Goal: Task Accomplishment & Management: Use online tool/utility

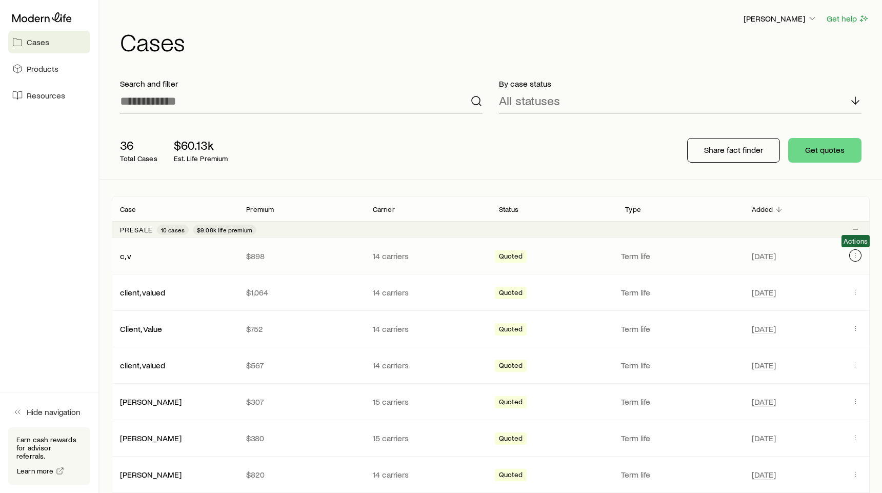
click at [857, 255] on icon "Client cases" at bounding box center [855, 255] width 8 height 8
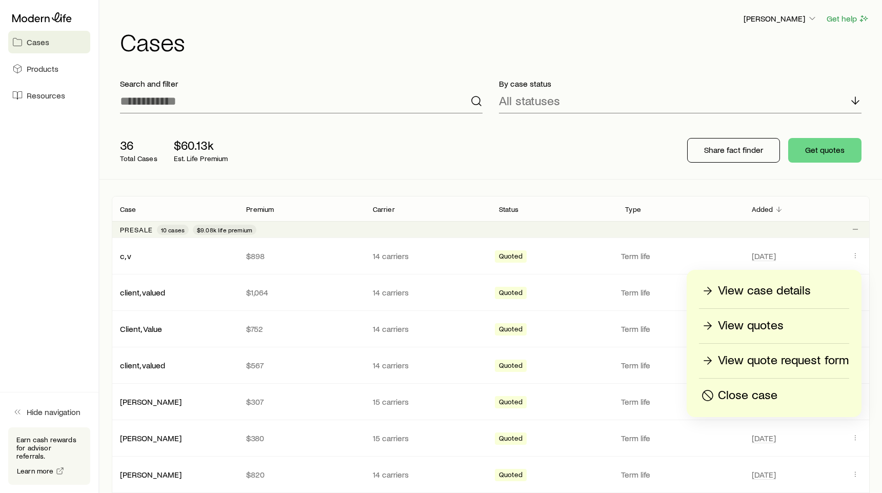
click at [787, 291] on p "View case details" at bounding box center [764, 291] width 93 height 16
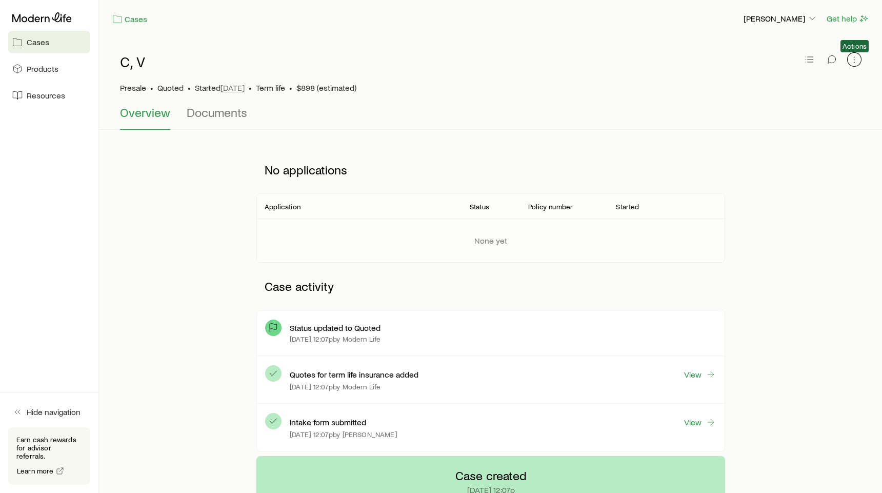
click at [856, 59] on icon "button" at bounding box center [854, 59] width 10 height 10
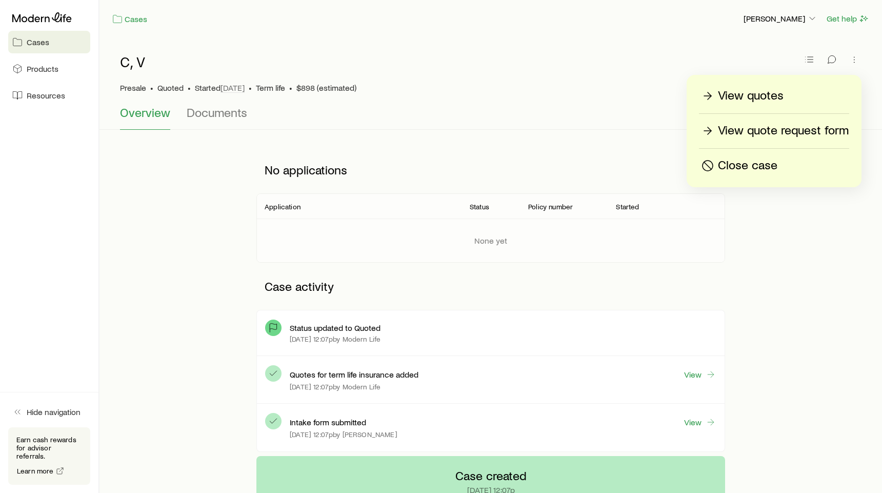
click at [775, 94] on p "View quotes" at bounding box center [751, 96] width 66 height 16
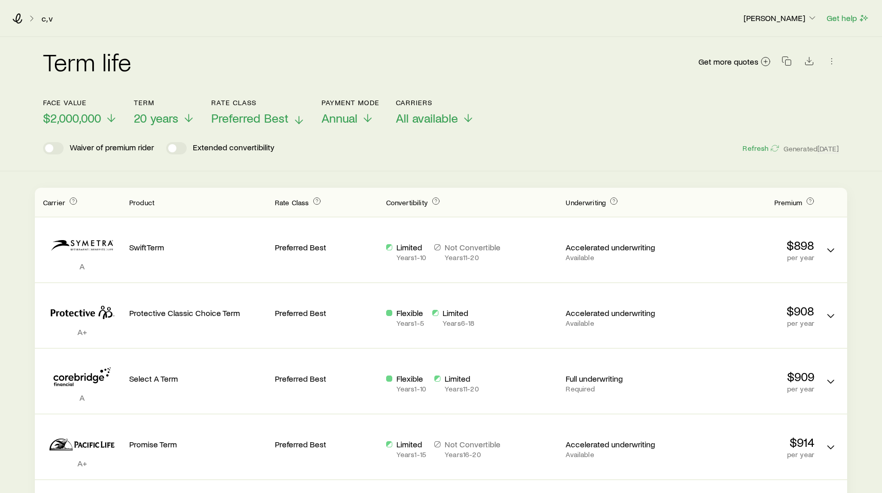
click at [295, 122] on icon at bounding box center [299, 120] width 12 height 12
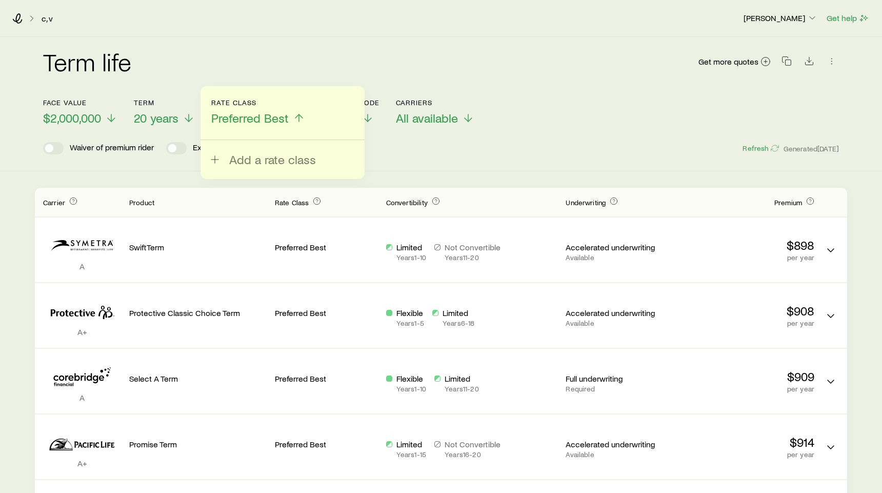
click at [302, 119] on icon at bounding box center [299, 118] width 12 height 12
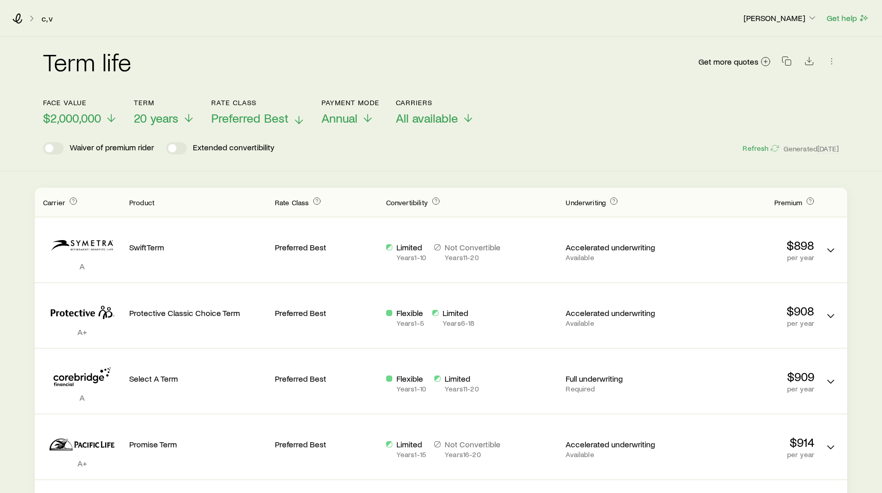
click at [299, 124] on icon at bounding box center [299, 120] width 12 height 12
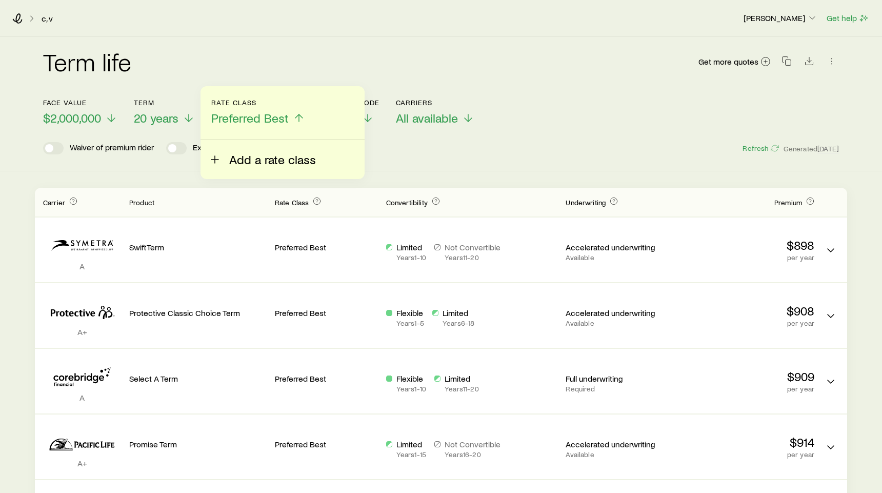
click at [249, 157] on span "Add a rate class" at bounding box center [272, 159] width 87 height 14
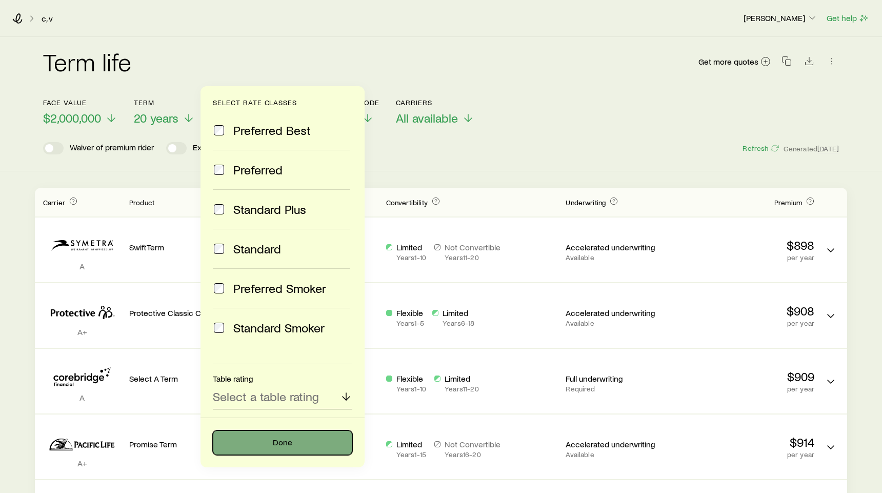
click at [274, 449] on button "Done" at bounding box center [283, 442] width 140 height 25
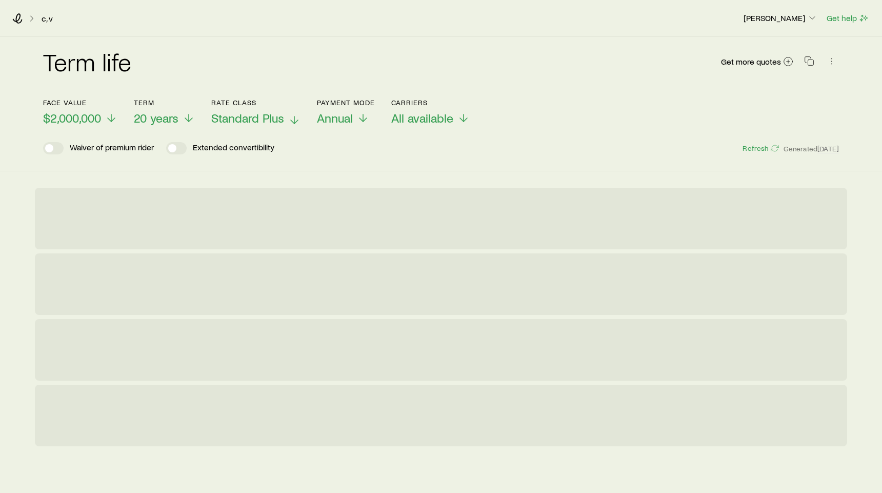
click at [290, 119] on icon at bounding box center [294, 120] width 12 height 12
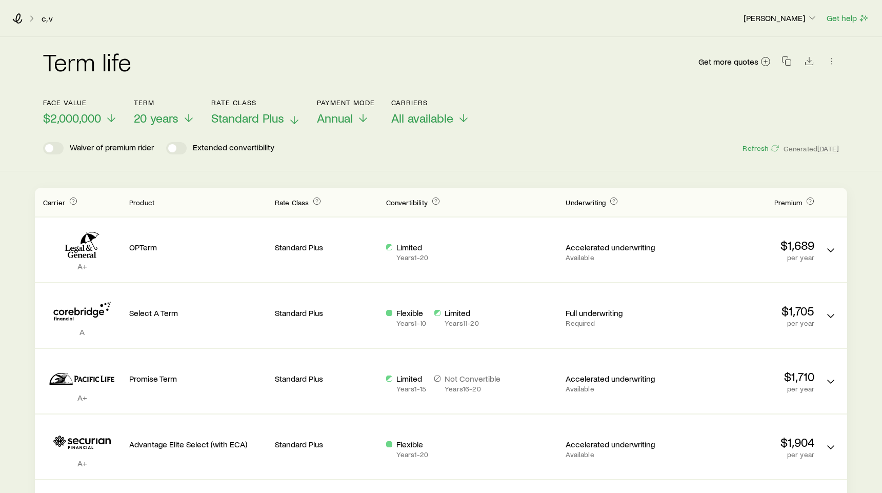
drag, startPoint x: 548, startPoint y: 147, endPoint x: 540, endPoint y: 147, distance: 7.7
click at [547, 148] on div "Waiver of premium rider Extended convertibility Refresh Generated [DATE]" at bounding box center [441, 148] width 796 height 12
click at [462, 120] on icon at bounding box center [464, 120] width 12 height 12
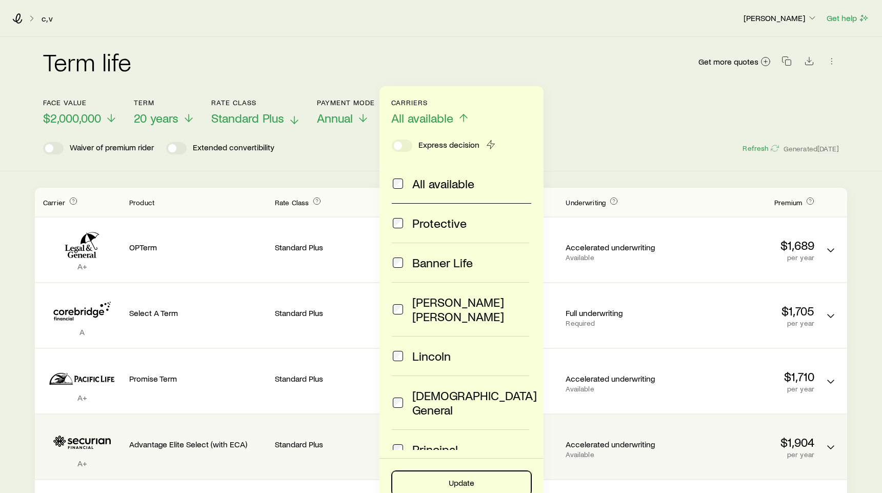
click at [465, 474] on button "Update" at bounding box center [462, 483] width 140 height 25
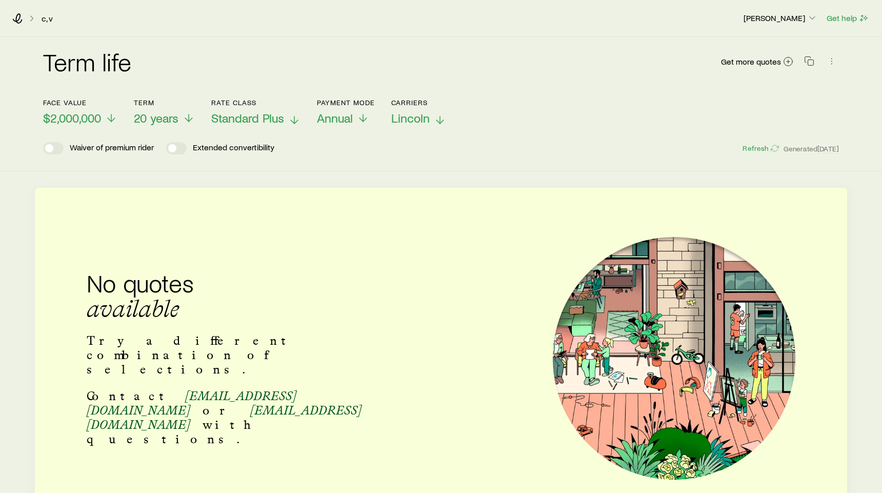
click at [295, 118] on icon at bounding box center [294, 120] width 12 height 12
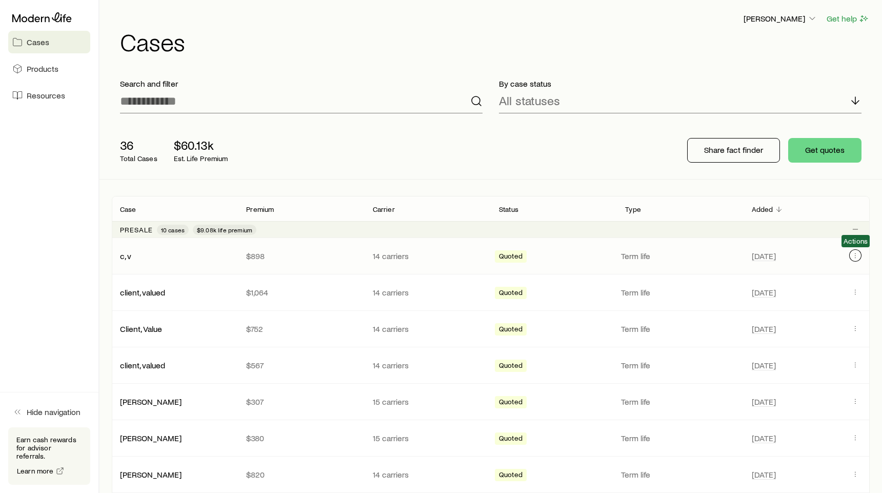
click at [856, 255] on icon "Client cases" at bounding box center [855, 255] width 1 height 1
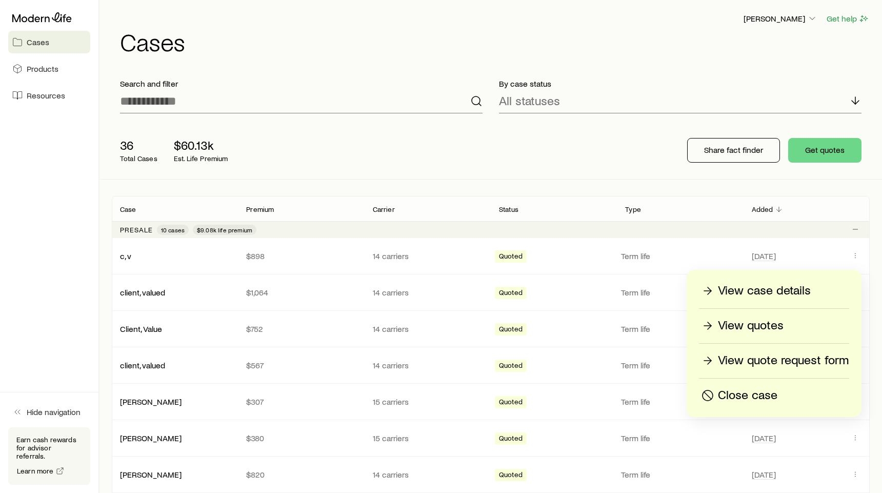
click at [755, 327] on p "View quotes" at bounding box center [751, 325] width 66 height 16
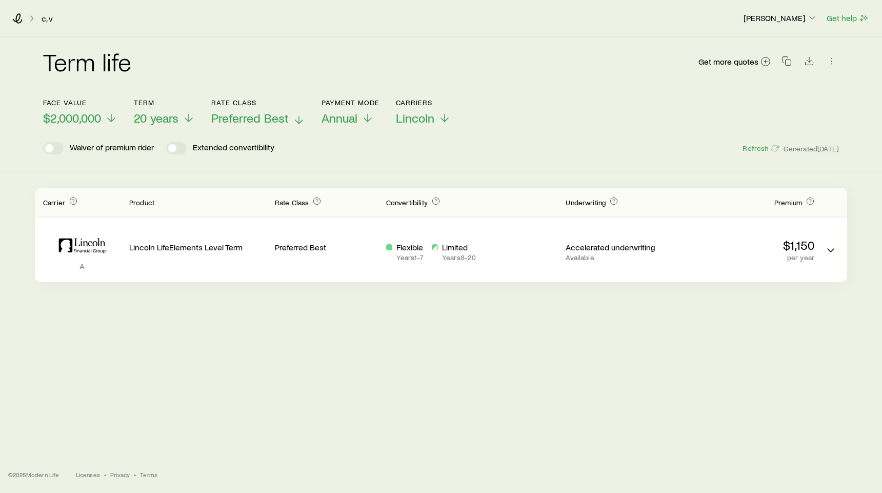
click at [294, 118] on icon at bounding box center [299, 120] width 12 height 12
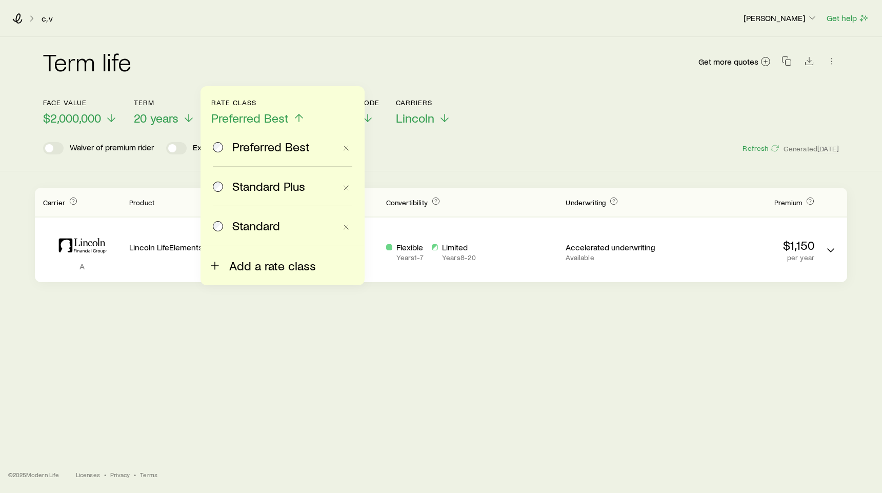
click at [246, 267] on span "Add a rate class" at bounding box center [272, 266] width 87 height 14
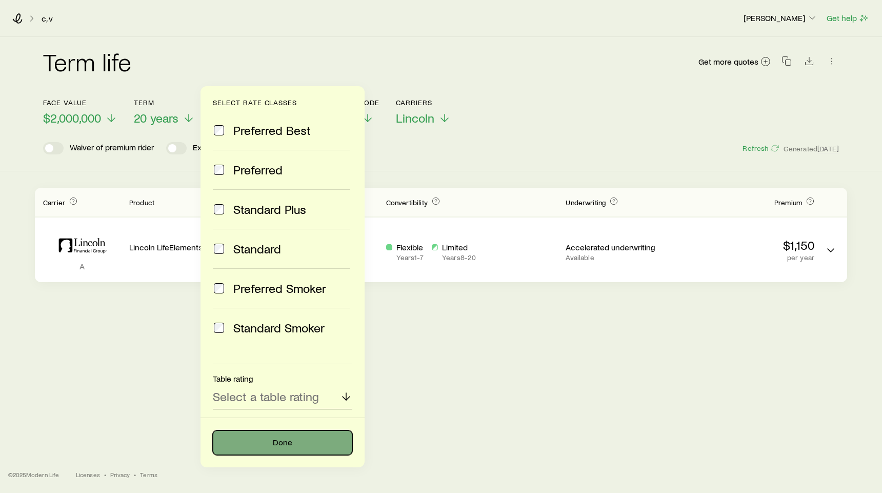
drag, startPoint x: 295, startPoint y: 444, endPoint x: 304, endPoint y: 441, distance: 9.2
click at [295, 444] on button "Done" at bounding box center [283, 442] width 140 height 25
